Goal: Task Accomplishment & Management: Manage account settings

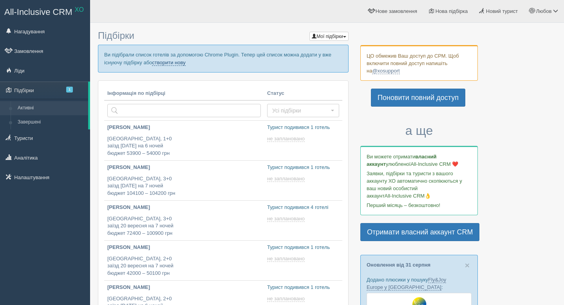
click at [185, 63] on link "створити нову" at bounding box center [168, 63] width 33 height 6
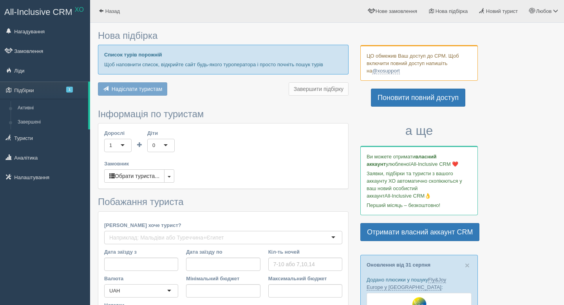
type input "7"
type input "194100"
type input "194200"
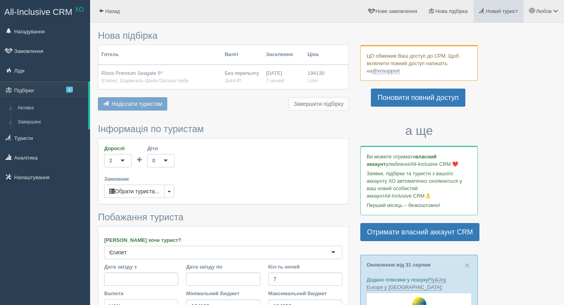
type input "107900"
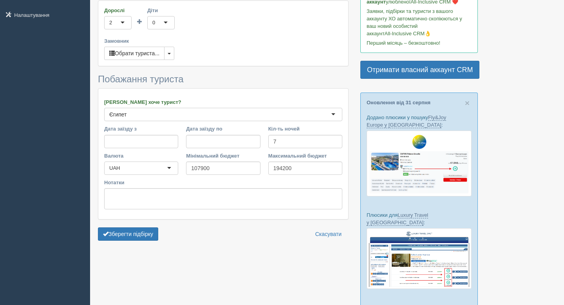
scroll to position [225, 0]
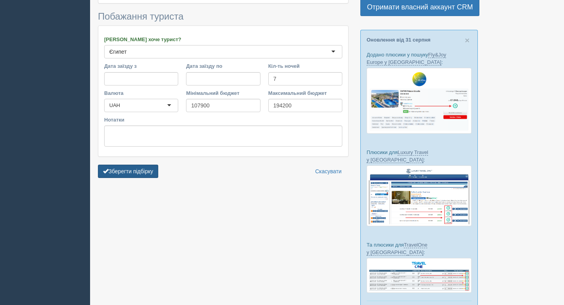
click at [133, 168] on button "Зберегти підбірку" at bounding box center [128, 171] width 60 height 13
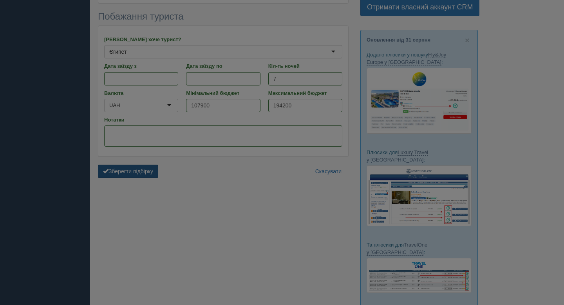
scroll to position [196, 0]
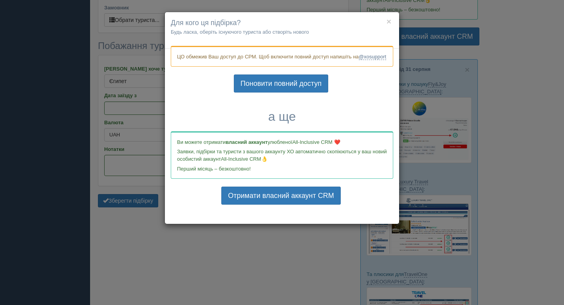
click at [391, 20] on h4 "Для кого ця підбірка?" at bounding box center [282, 23] width 223 height 10
click at [389, 20] on button "×" at bounding box center [389, 21] width 5 height 8
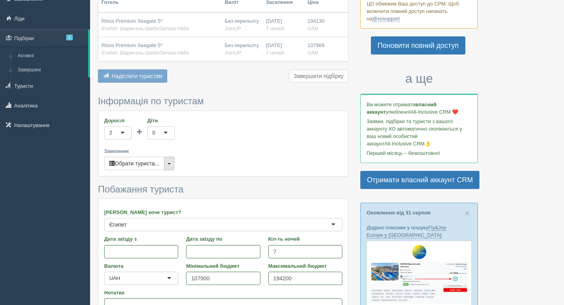
scroll to position [0, 0]
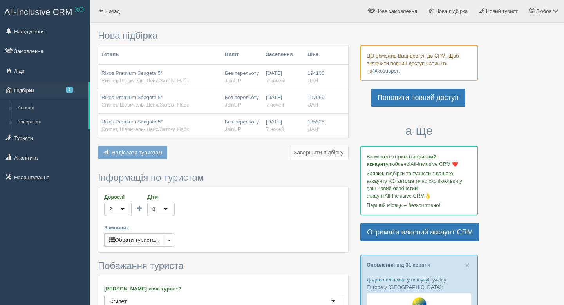
click at [50, 12] on span "All-Inclusive CRM" at bounding box center [38, 12] width 68 height 10
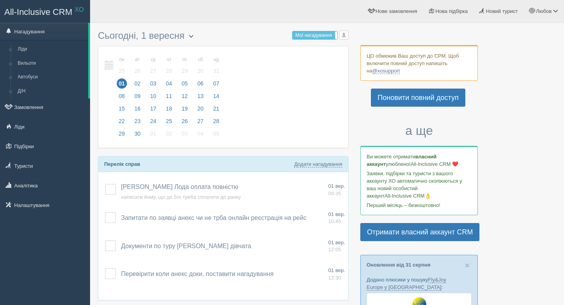
click at [185, 34] on button "button" at bounding box center [191, 37] width 13 height 12
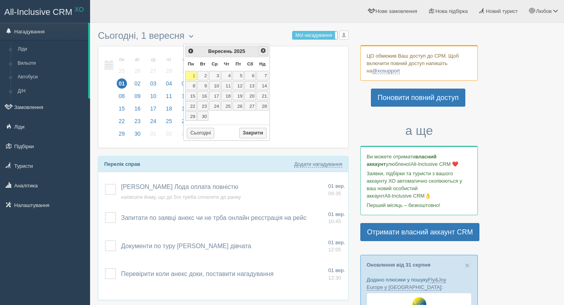
click at [261, 52] on span "Наст>" at bounding box center [263, 50] width 6 height 6
click at [196, 49] on div "<Попер Наст> Листопад 2025" at bounding box center [227, 51] width 84 height 12
click at [192, 50] on span "<Попер" at bounding box center [190, 50] width 6 height 6
click at [218, 78] on link "1" at bounding box center [214, 75] width 11 height 9
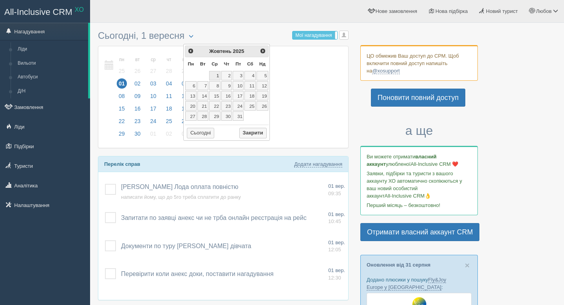
type input "01.10.2025"
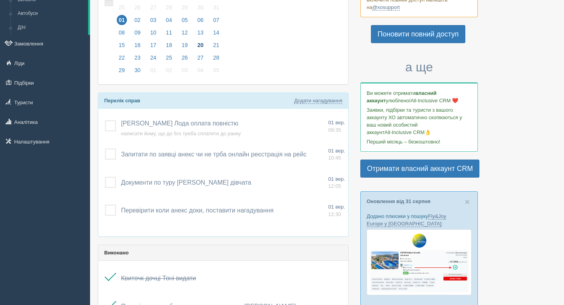
scroll to position [105, 0]
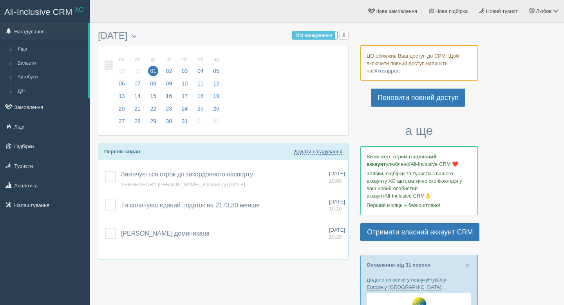
click at [324, 148] on link "Додати нагадування" at bounding box center [318, 151] width 48 height 6
select select "11"
select select "40"
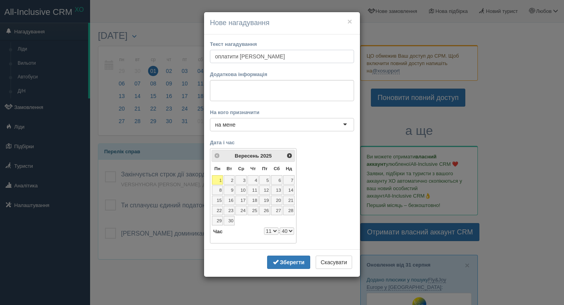
type input "оплатити [PERSON_NAME]"
click at [268, 234] on select "0 1 2 3 4 5 6 7 8 9 10 11 12 13 14 15 16 17 18 19 20 21 22 23" at bounding box center [271, 230] width 14 height 7
click at [291, 267] on button "Зберегти" at bounding box center [288, 261] width 43 height 13
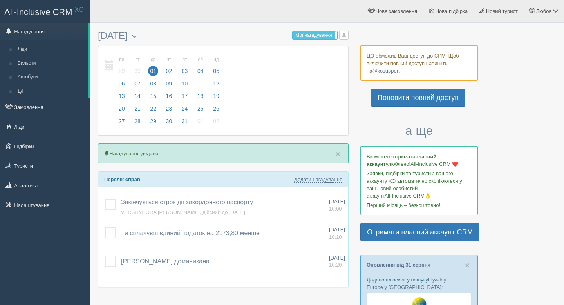
click at [49, 11] on span "All-Inclusive CRM" at bounding box center [38, 12] width 68 height 10
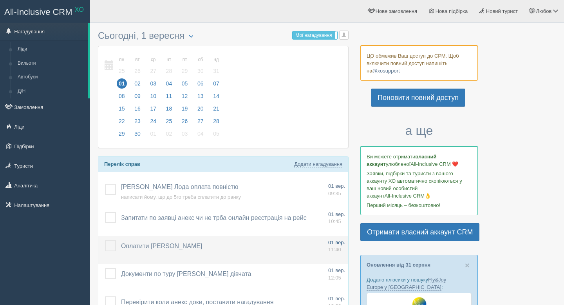
click at [335, 243] on span "01 вер." at bounding box center [336, 242] width 17 height 6
type input "оплатити [PERSON_NAME]"
select select "11"
select select "40"
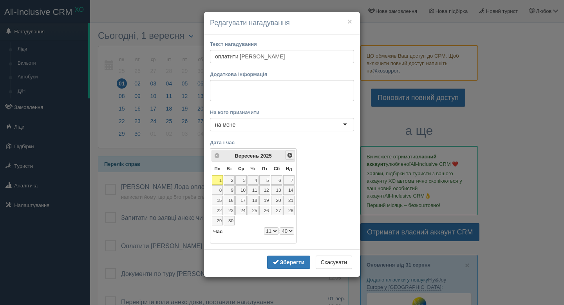
click at [288, 153] on span "Наст>" at bounding box center [290, 155] width 6 height 6
select select "11"
select select "40"
click at [288, 153] on span "Наст>" at bounding box center [290, 155] width 6 height 6
select select "11"
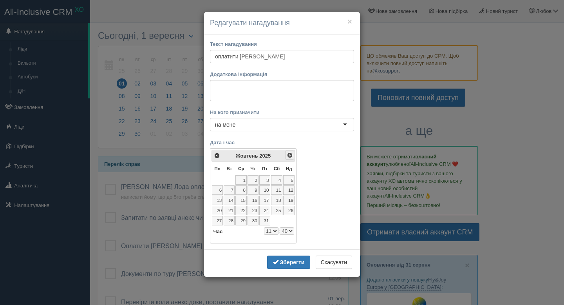
select select "40"
click at [216, 155] on span "<Попер" at bounding box center [217, 155] width 6 height 6
select select "11"
select select "40"
click at [239, 181] on link "1" at bounding box center [240, 179] width 11 height 9
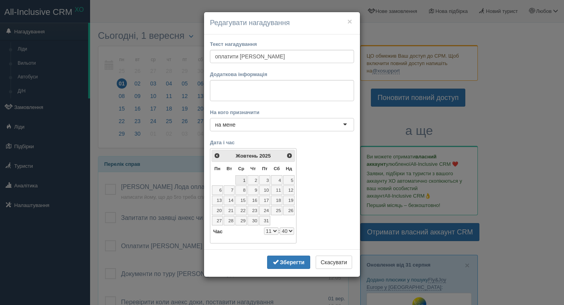
select select "11"
select select "40"
click at [293, 263] on b "Зберегти" at bounding box center [292, 262] width 25 height 6
